Goal: Transaction & Acquisition: Book appointment/travel/reservation

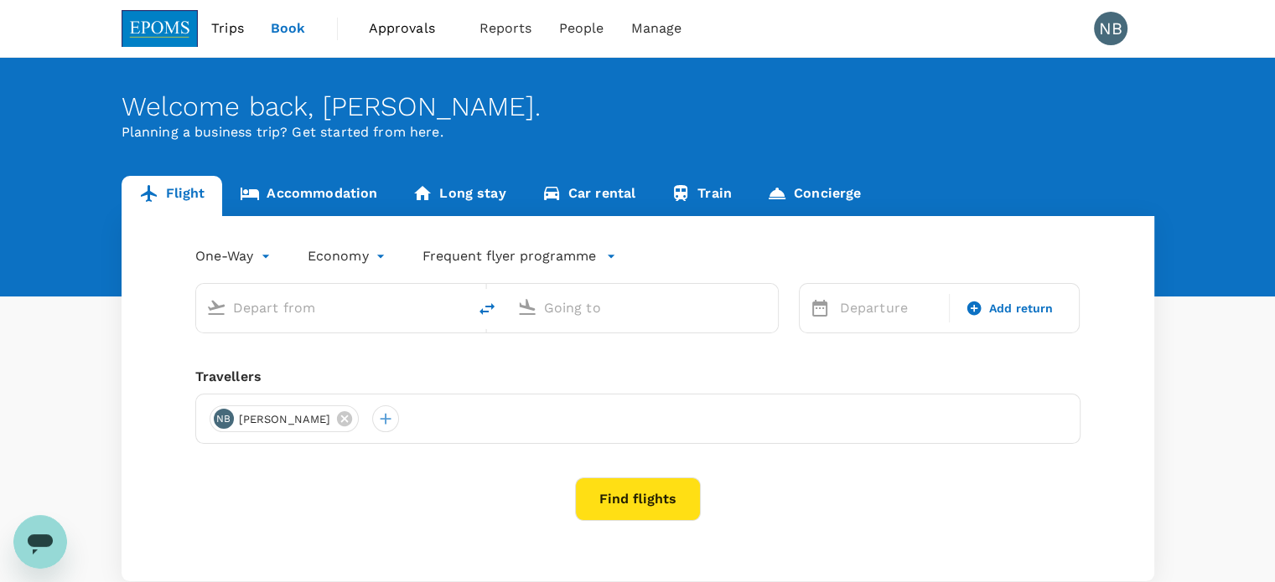
type input "roundtrip"
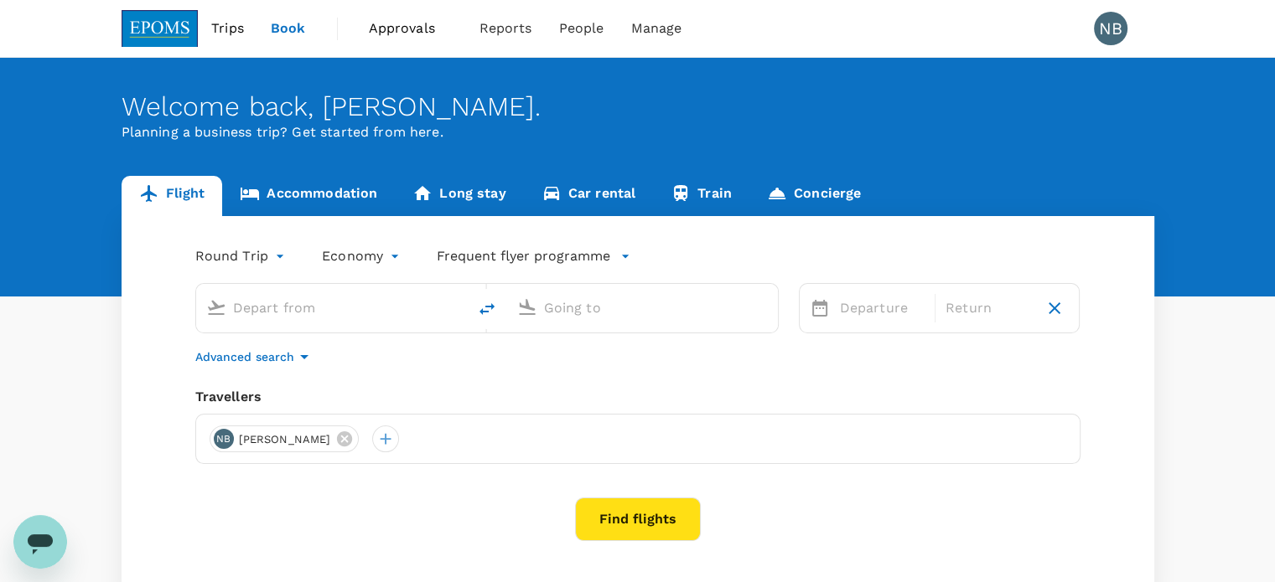
type input "Miri Intl (MYY)"
type input "Kuala Lumpur Intl ([GEOGRAPHIC_DATA])"
drag, startPoint x: 450, startPoint y: 437, endPoint x: 613, endPoint y: 380, distance: 172.8
click at [399, 437] on div at bounding box center [385, 439] width 27 height 27
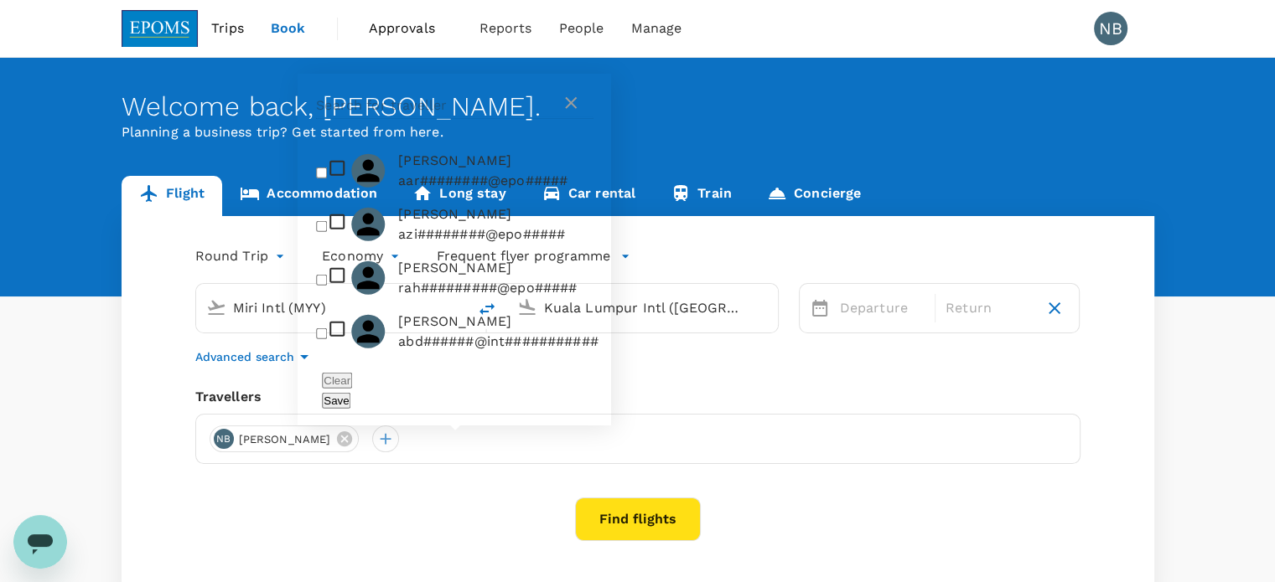
click at [462, 116] on input "text" at bounding box center [438, 105] width 245 height 27
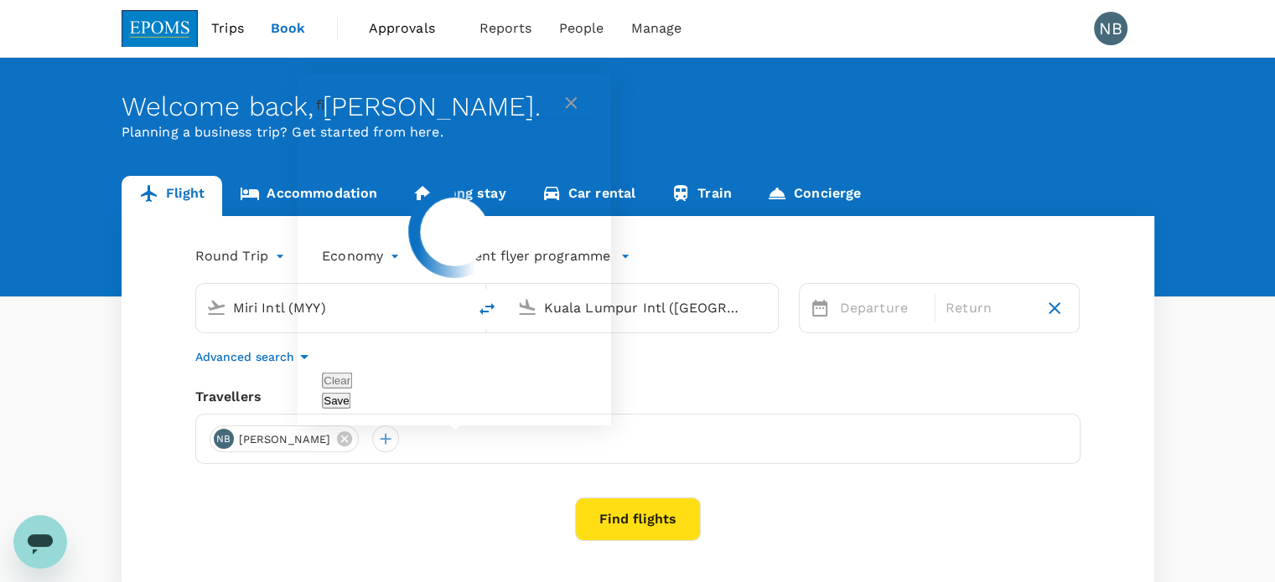
type input "f"
click at [575, 109] on icon at bounding box center [571, 103] width 12 height 12
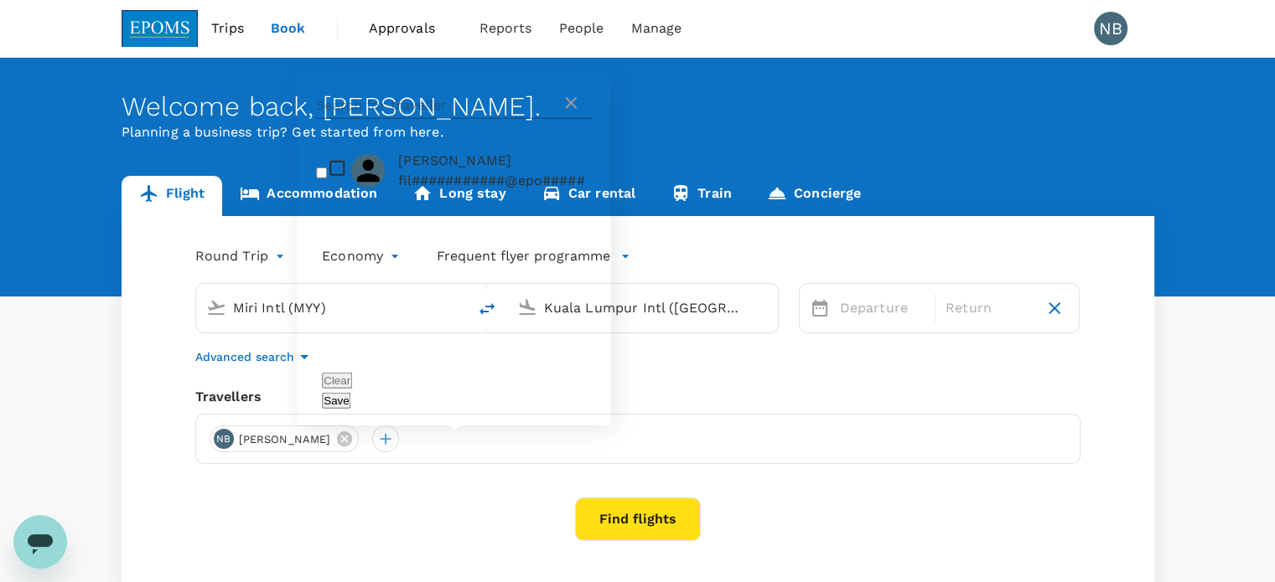
click at [567, 109] on icon at bounding box center [571, 103] width 12 height 12
click at [572, 109] on icon at bounding box center [571, 103] width 12 height 12
click at [841, 84] on div "Welcome back , [PERSON_NAME] . Planning a business trip? Get started from here." at bounding box center [637, 177] width 1275 height 239
